Goal: Navigation & Orientation: Find specific page/section

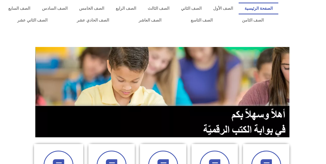
click at [109, 117] on img at bounding box center [162, 92] width 255 height 91
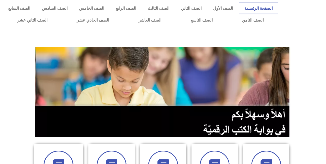
drag, startPoint x: 109, startPoint y: 116, endPoint x: 112, endPoint y: 86, distance: 30.5
click at [112, 86] on img at bounding box center [162, 92] width 255 height 91
click at [185, 137] on img at bounding box center [162, 92] width 255 height 91
drag, startPoint x: 183, startPoint y: 139, endPoint x: 198, endPoint y: 107, distance: 35.9
drag, startPoint x: 198, startPoint y: 107, endPoint x: 207, endPoint y: 98, distance: 12.0
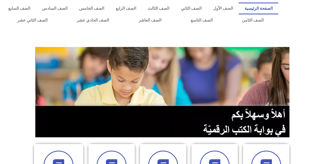
drag, startPoint x: 207, startPoint y: 98, endPoint x: 316, endPoint y: 63, distance: 114.5
click at [316, 63] on section at bounding box center [163, 92] width 326 height 98
click at [315, 67] on section at bounding box center [163, 92] width 326 height 98
drag, startPoint x: 316, startPoint y: 79, endPoint x: 315, endPoint y: 82, distance: 3.1
drag, startPoint x: 315, startPoint y: 82, endPoint x: 310, endPoint y: 21, distance: 61.7
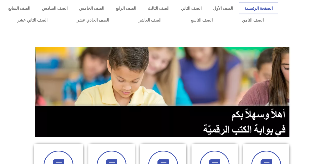
click at [310, 21] on div at bounding box center [303, 14] width 45 height 29
drag, startPoint x: 225, startPoint y: 71, endPoint x: 248, endPoint y: 175, distance: 106.4
drag, startPoint x: 248, startPoint y: 175, endPoint x: 24, endPoint y: 90, distance: 238.6
drag, startPoint x: 24, startPoint y: 90, endPoint x: 232, endPoint y: 137, distance: 212.4
drag, startPoint x: 232, startPoint y: 137, endPoint x: 279, endPoint y: 63, distance: 87.3
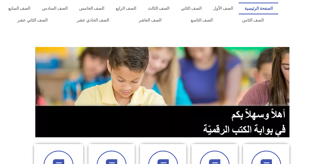
click at [279, 63] on img at bounding box center [162, 92] width 255 height 91
click at [54, 160] on icon at bounding box center [58, 166] width 14 height 14
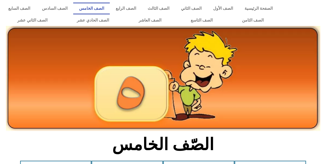
click at [187, 88] on img at bounding box center [163, 79] width 314 height 106
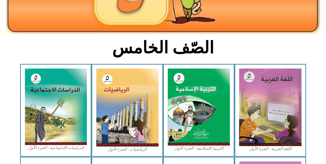
scroll to position [106, 0]
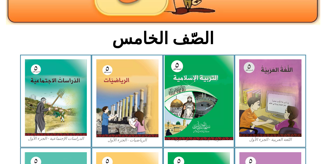
click at [190, 108] on img at bounding box center [198, 98] width 68 height 85
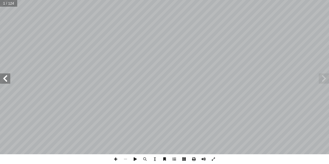
click at [3, 78] on span at bounding box center [5, 79] width 10 height 10
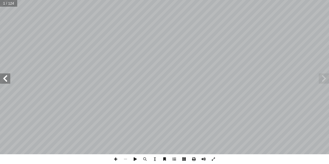
click at [3, 79] on span at bounding box center [5, 79] width 10 height 10
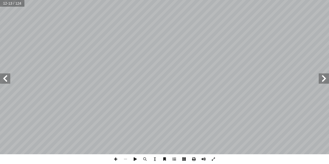
click at [2, 76] on span at bounding box center [5, 79] width 10 height 10
click at [115, 159] on span at bounding box center [116, 160] width 10 height 10
